Goal: Task Accomplishment & Management: Use online tool/utility

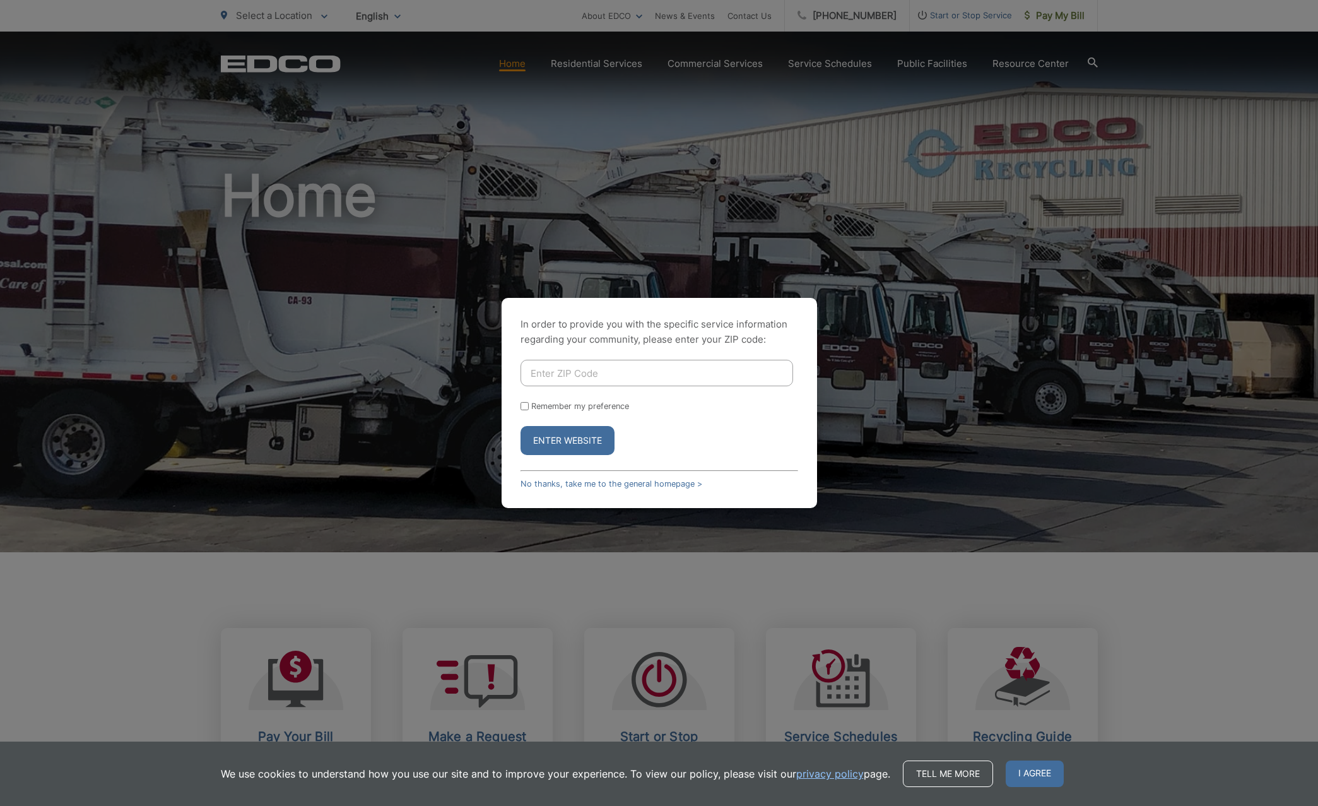
click at [554, 369] on input "Enter ZIP Code" at bounding box center [657, 373] width 273 height 27
type input "92078"
click at [561, 432] on button "Enter Website" at bounding box center [568, 440] width 94 height 29
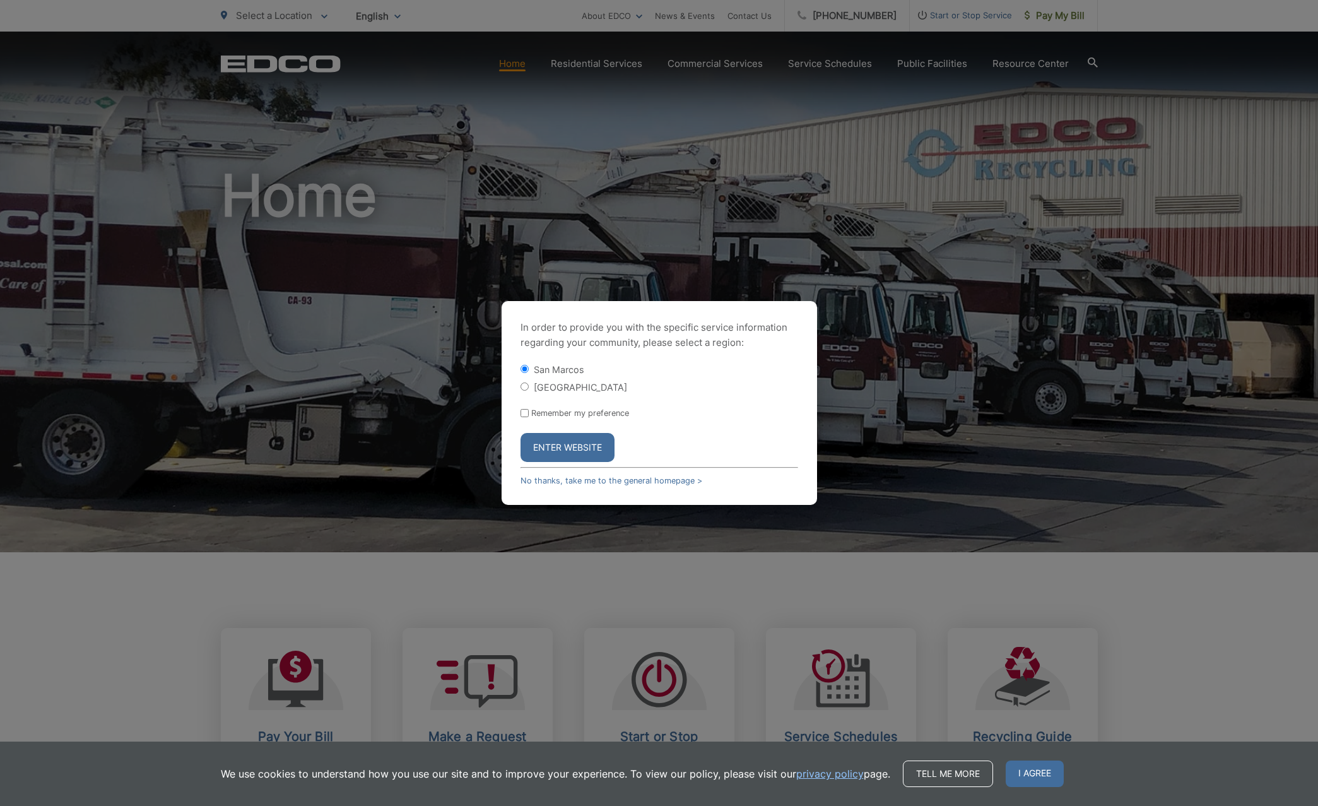
click at [567, 446] on button "Enter Website" at bounding box center [568, 447] width 94 height 29
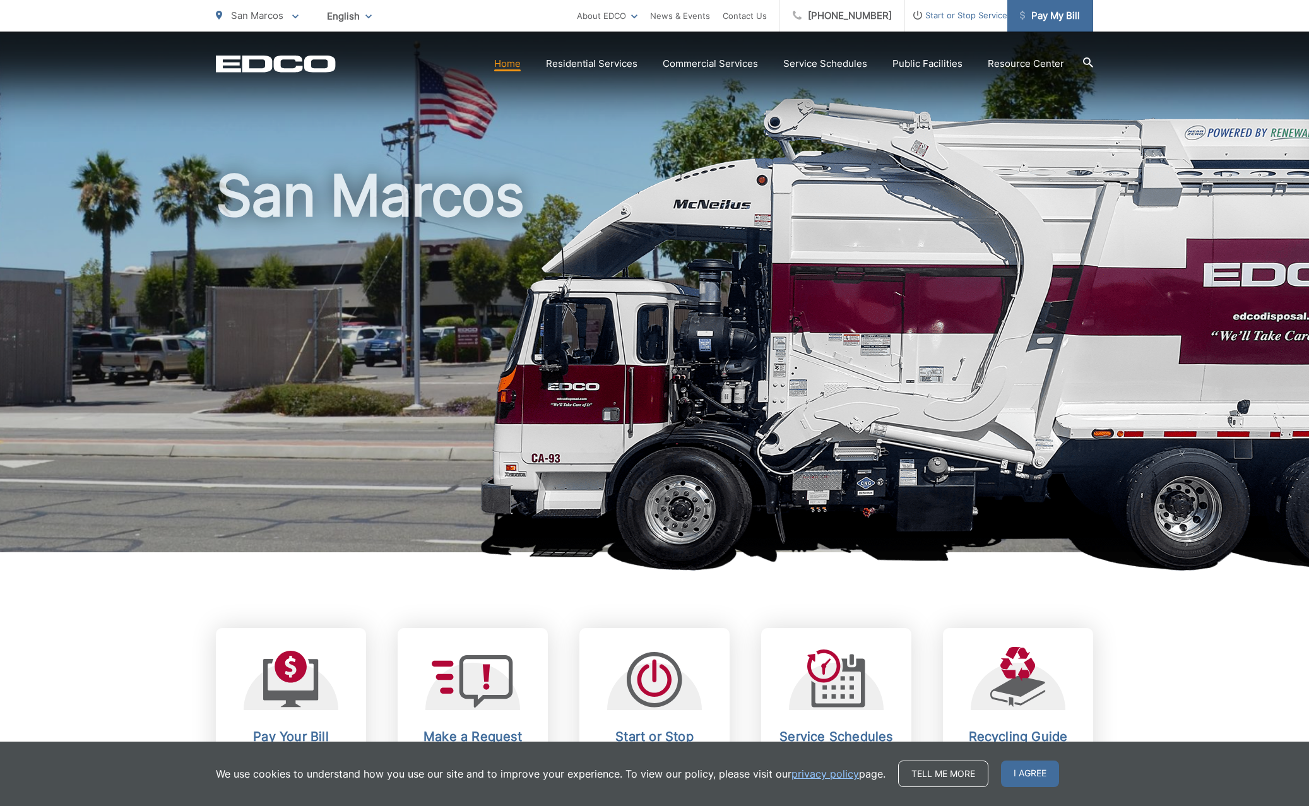
click at [1058, 16] on span "Pay My Bill" at bounding box center [1050, 15] width 60 height 15
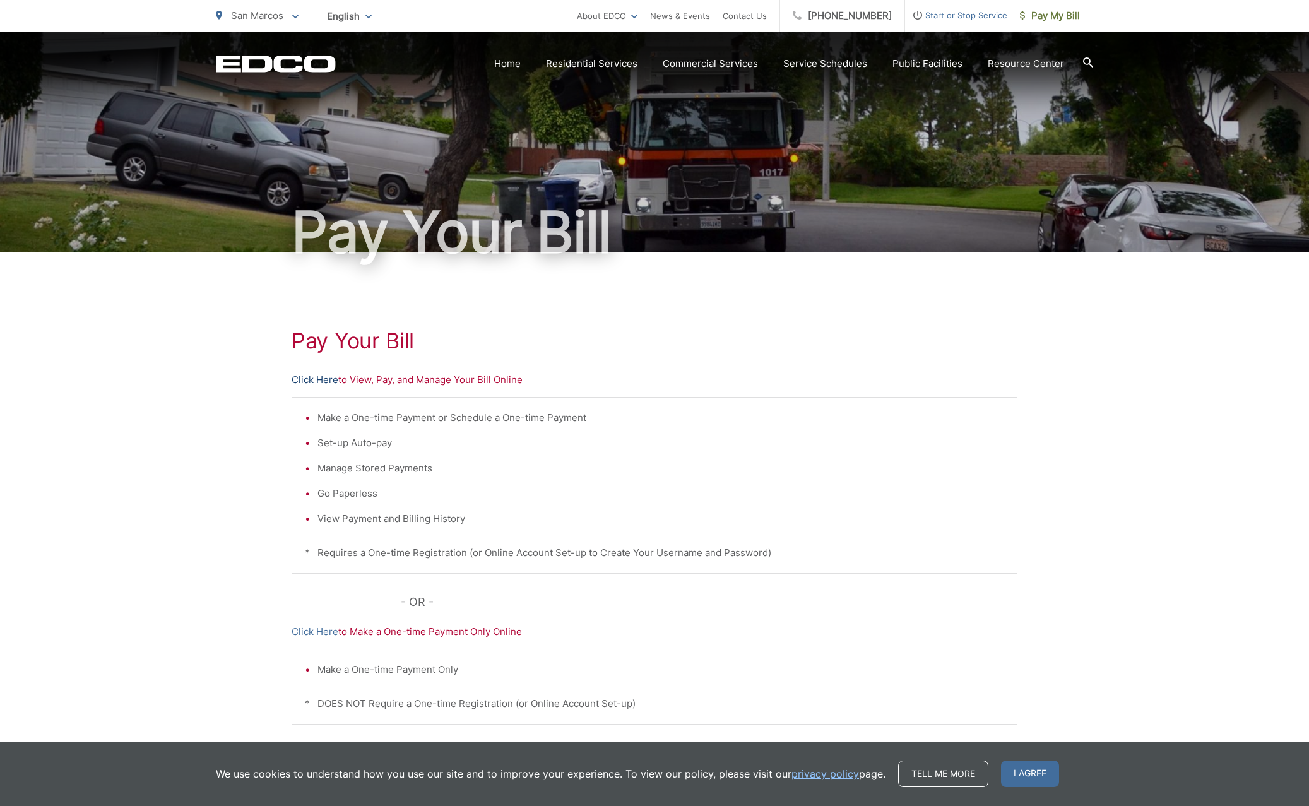
click at [315, 377] on link "Click Here" at bounding box center [315, 379] width 47 height 15
